Goal: Transaction & Acquisition: Purchase product/service

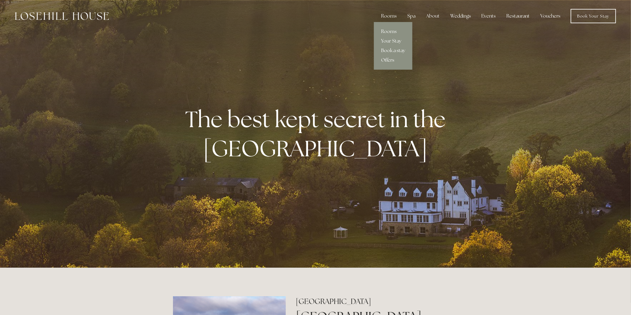
click at [386, 56] on link "Offers" at bounding box center [393, 60] width 38 height 10
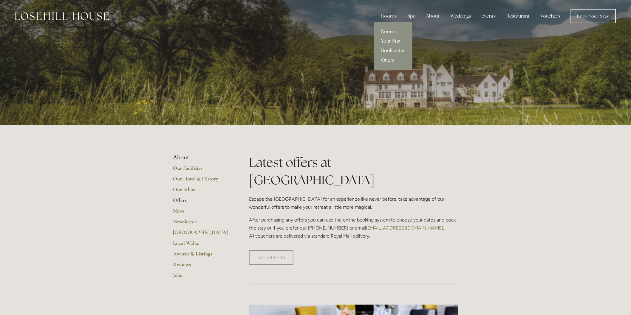
click at [385, 49] on link "Book a stay" at bounding box center [393, 51] width 38 height 10
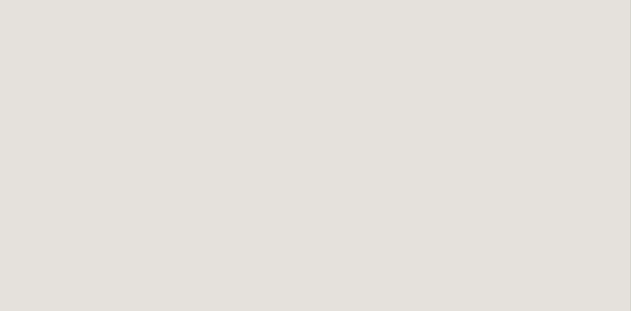
scroll to position [33, 0]
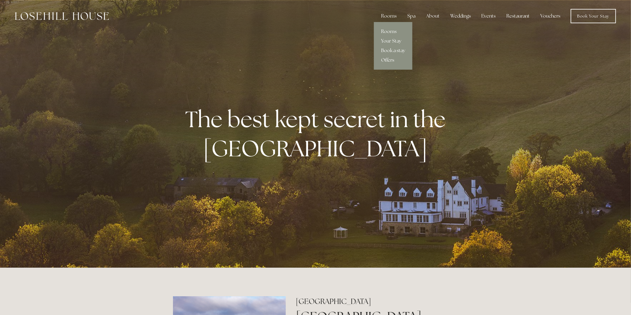
click at [383, 59] on link "Offers" at bounding box center [393, 60] width 38 height 10
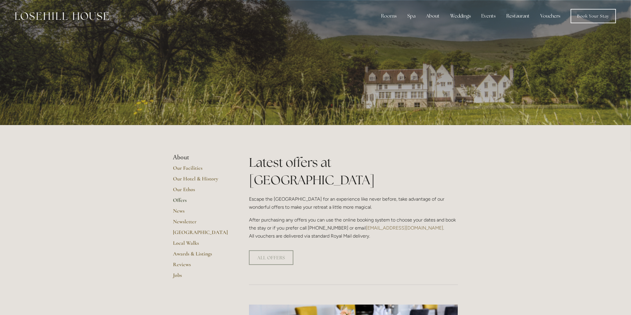
click at [549, 18] on link "Vouchers" at bounding box center [550, 16] width 30 height 12
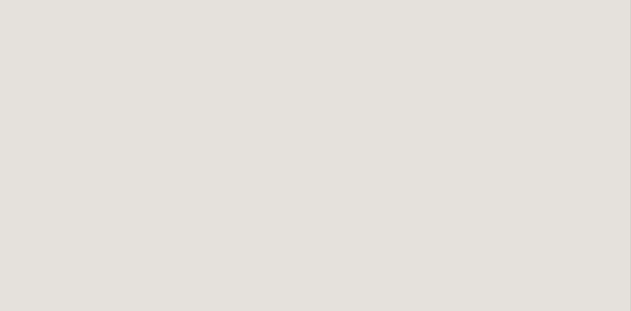
scroll to position [556, 0]
